Goal: Task Accomplishment & Management: Use online tool/utility

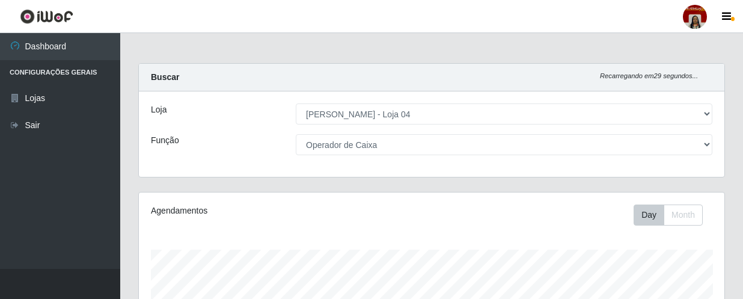
select select "251"
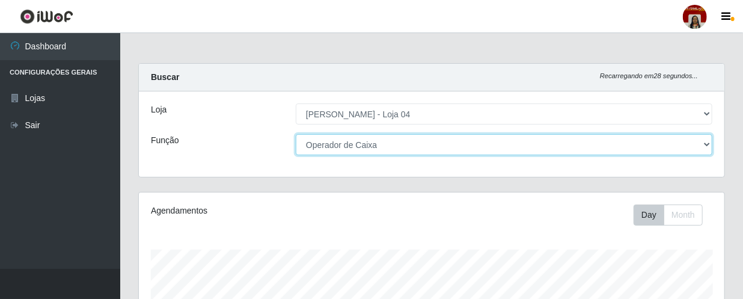
drag, startPoint x: 371, startPoint y: 138, endPoint x: 366, endPoint y: 143, distance: 7.7
click at [371, 138] on select "[Selecione...] ASG ASG + ASG ++ Auxiliar de Depósito Auxiliar de Depósito + Aux…" at bounding box center [504, 144] width 417 height 21
click at [296, 134] on select "[Selecione...] ASG ASG + ASG ++ Auxiliar de Depósito Auxiliar de Depósito + Aux…" at bounding box center [504, 144] width 417 height 21
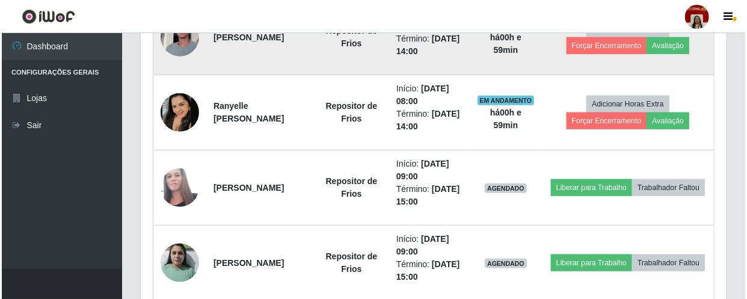
scroll to position [547, 0]
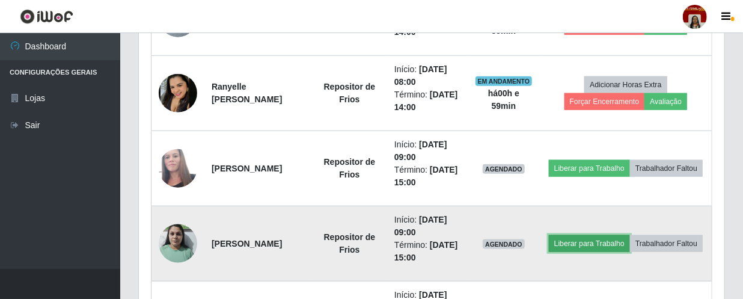
click at [613, 235] on button "Liberar para Trabalho" at bounding box center [589, 243] width 81 height 17
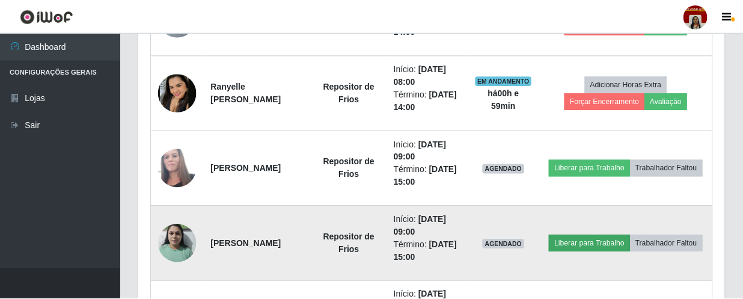
scroll to position [250, 580]
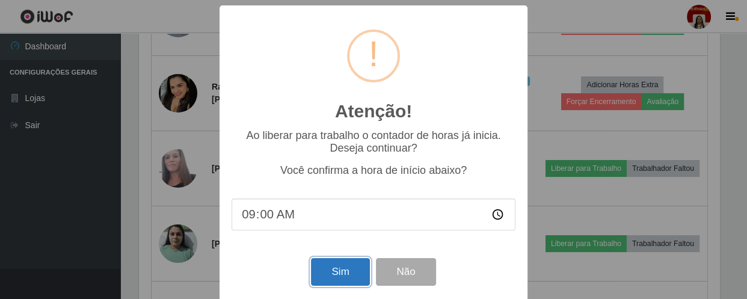
click at [340, 276] on button "Sim" at bounding box center [340, 272] width 58 height 28
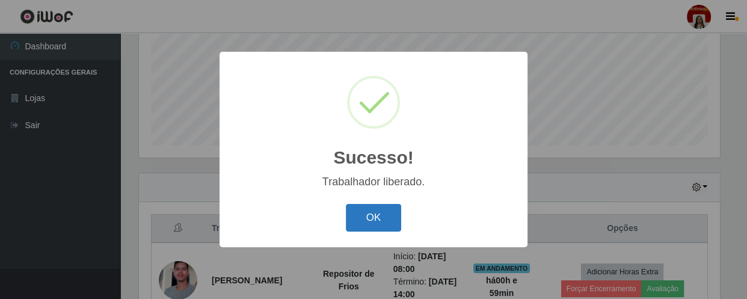
click at [388, 212] on button "OK" at bounding box center [374, 218] width 56 height 28
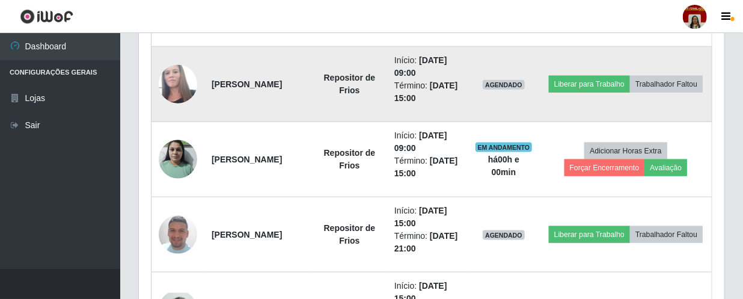
scroll to position [613, 0]
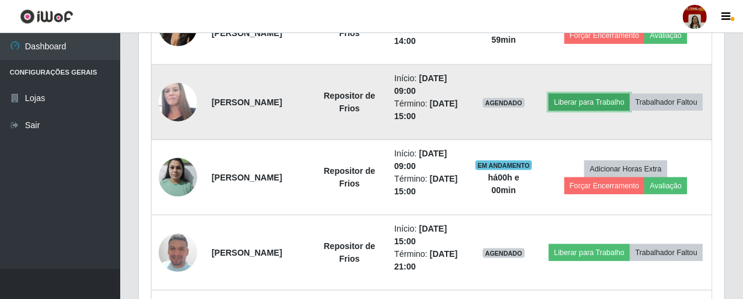
click at [612, 94] on button "Liberar para Trabalho" at bounding box center [589, 102] width 81 height 17
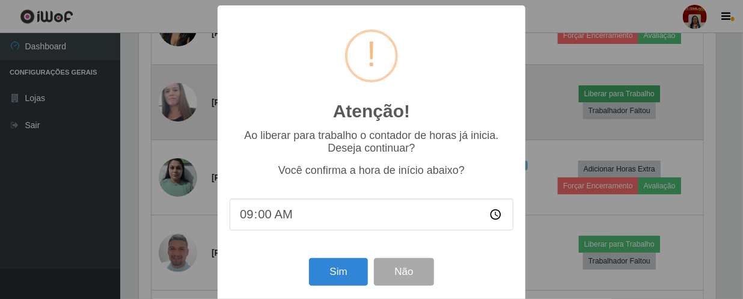
scroll to position [250, 580]
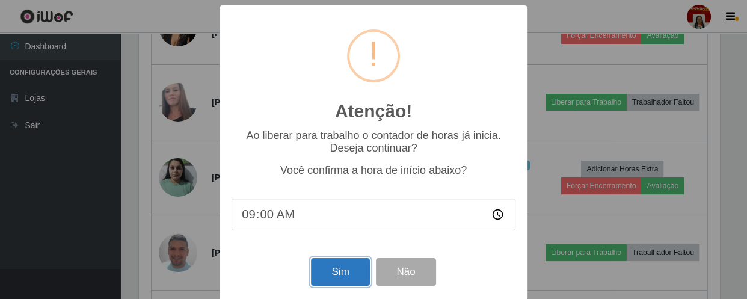
click at [331, 280] on button "Sim" at bounding box center [340, 272] width 58 height 28
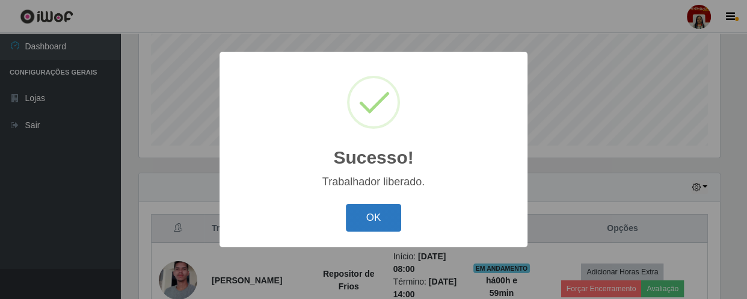
click at [383, 208] on button "OK" at bounding box center [374, 218] width 56 height 28
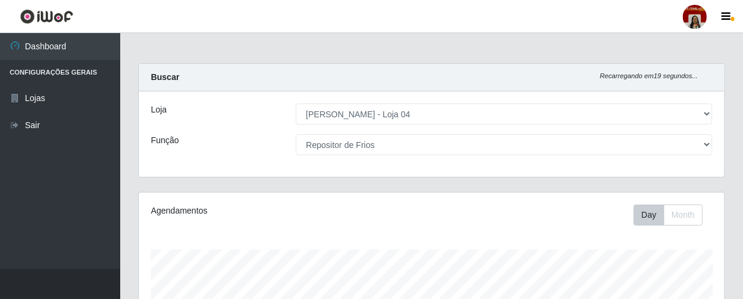
scroll to position [0, 0]
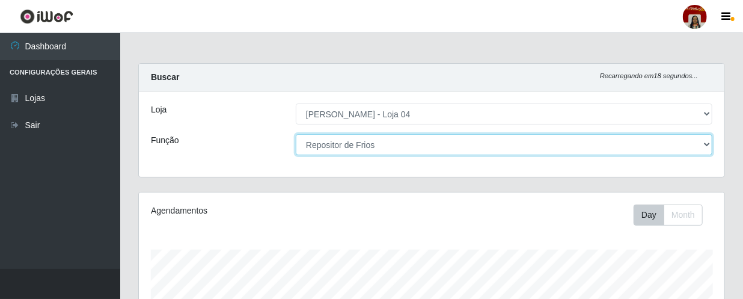
click at [360, 150] on select "[Selecione...] ASG ASG + ASG ++ Auxiliar de Depósito Auxiliar de Depósito + Aux…" at bounding box center [504, 144] width 417 height 21
select select "22"
click at [296, 134] on select "[Selecione...] ASG ASG + ASG ++ Auxiliar de Depósito Auxiliar de Depósito + Aux…" at bounding box center [504, 144] width 417 height 21
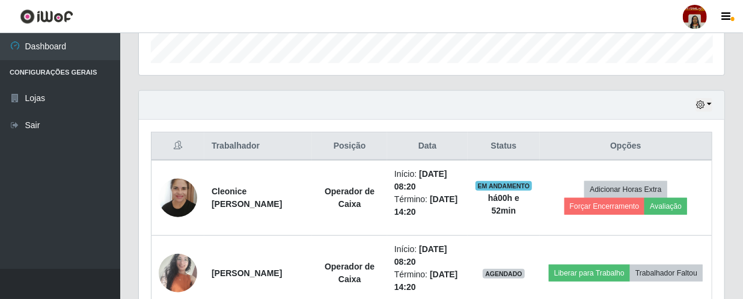
scroll to position [434, 0]
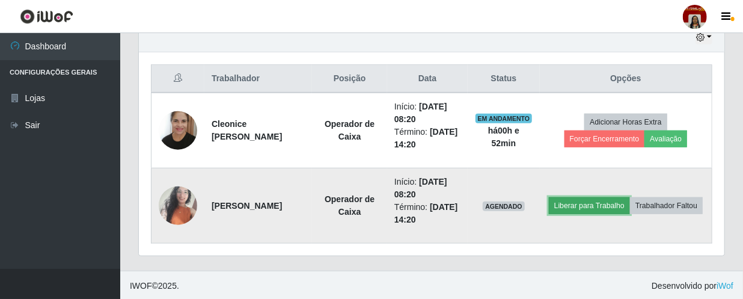
click at [587, 207] on button "Liberar para Trabalho" at bounding box center [589, 205] width 81 height 17
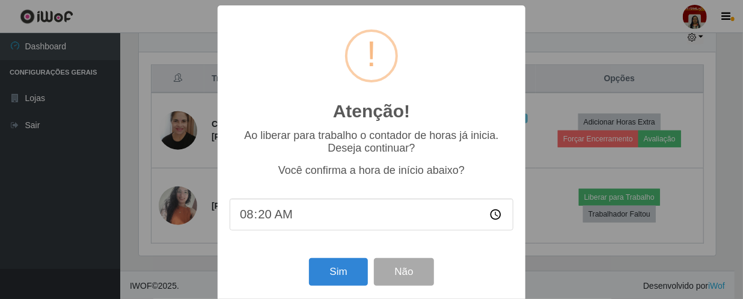
scroll to position [250, 580]
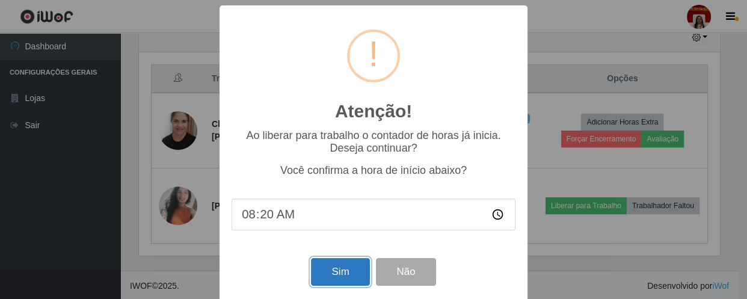
click at [355, 278] on button "Sim" at bounding box center [340, 272] width 58 height 28
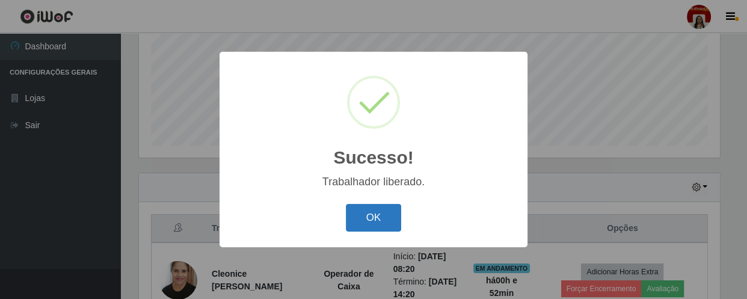
click at [369, 220] on button "OK" at bounding box center [374, 218] width 56 height 28
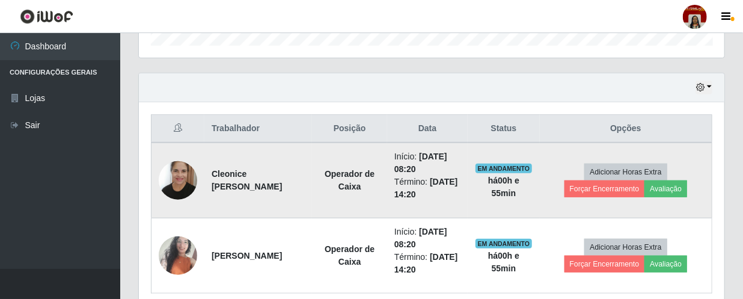
scroll to position [394, 0]
